Goal: Navigation & Orientation: Find specific page/section

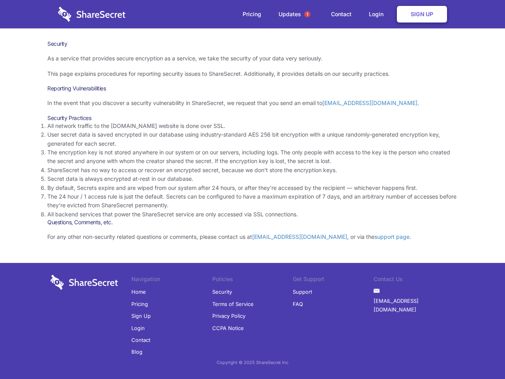
click at [252, 189] on li "By default, Secrets expire and are wiped from our system after 24 hours, or aft…" at bounding box center [252, 187] width 410 height 9
click at [307, 14] on span "1" at bounding box center [307, 14] width 6 height 6
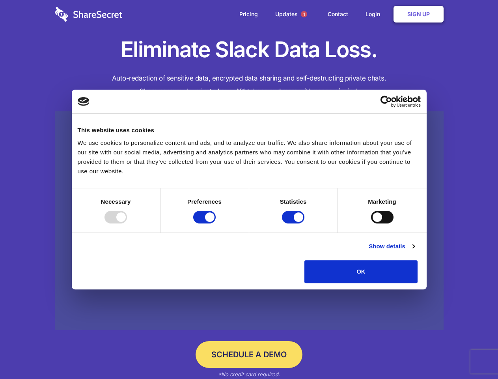
click at [127, 223] on div at bounding box center [115, 217] width 22 height 13
click at [216, 223] on input "Preferences" at bounding box center [204, 217] width 22 height 13
checkbox input "false"
click at [294, 223] on input "Statistics" at bounding box center [293, 217] width 22 height 13
checkbox input "false"
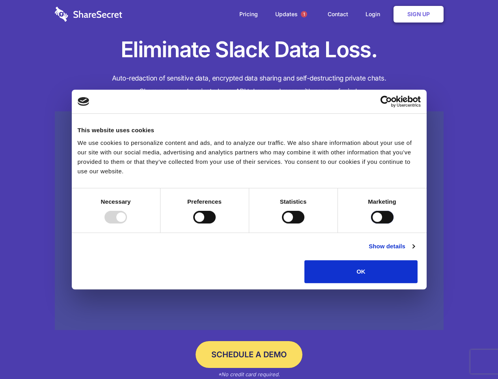
click at [371, 223] on input "Marketing" at bounding box center [382, 217] width 22 height 13
checkbox input "true"
click at [414, 251] on link "Show details" at bounding box center [392, 245] width 46 height 9
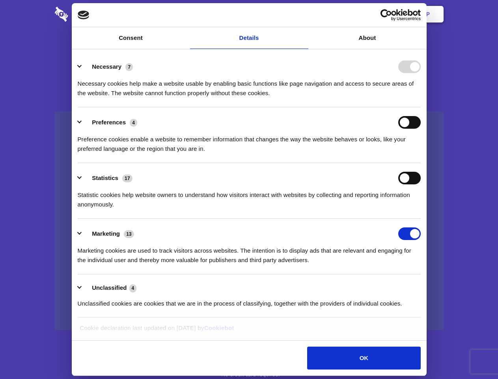
click at [421, 98] on div "Necessary cookies help make a website usable by enabling basic functions like p…" at bounding box center [249, 85] width 343 height 25
click at [304, 14] on span "1" at bounding box center [304, 14] width 6 height 6
